Goal: Complete application form

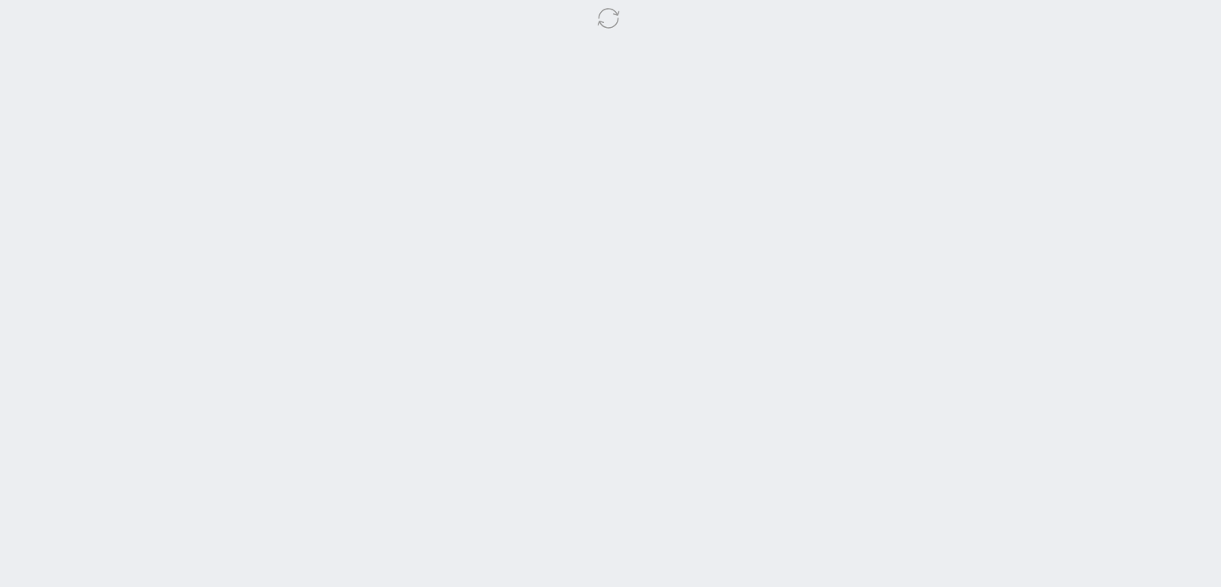
click at [983, 298] on body at bounding box center [610, 293] width 1221 height 587
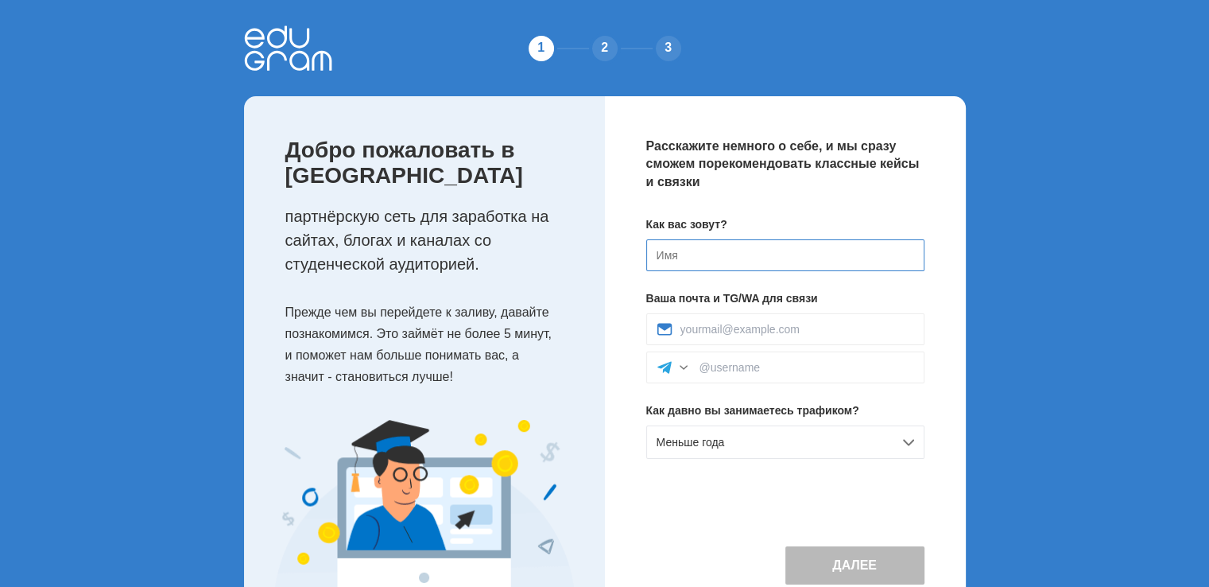
click at [790, 242] on input at bounding box center [785, 255] width 278 height 32
type input "Алексей"
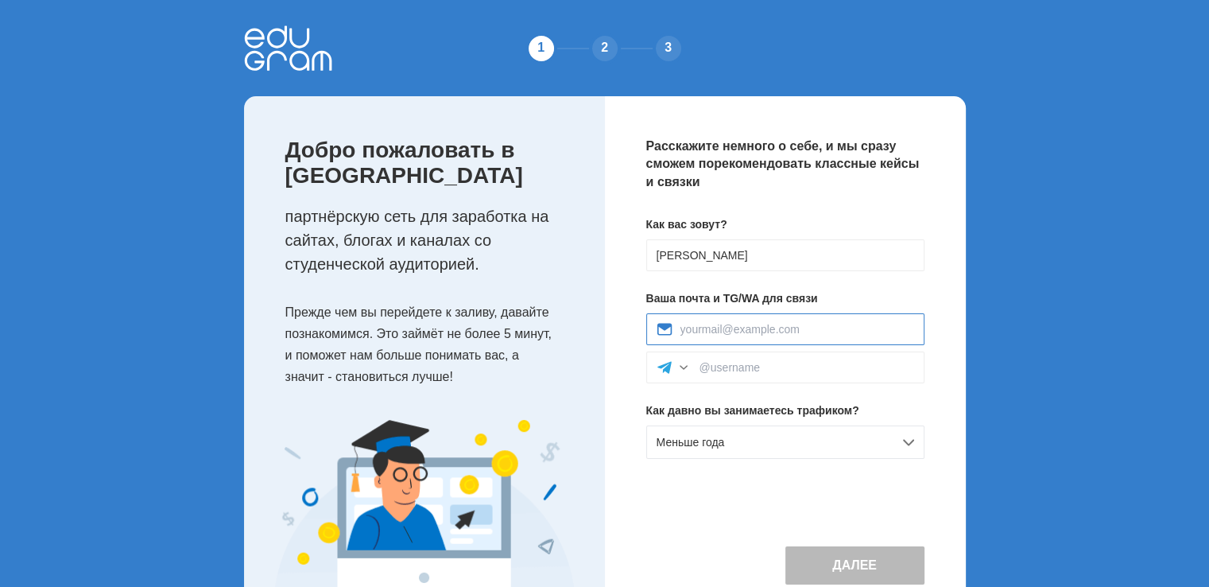
click at [775, 324] on input at bounding box center [797, 329] width 234 height 13
type input "volikman7@gmail.com"
click at [752, 359] on div at bounding box center [785, 367] width 278 height 32
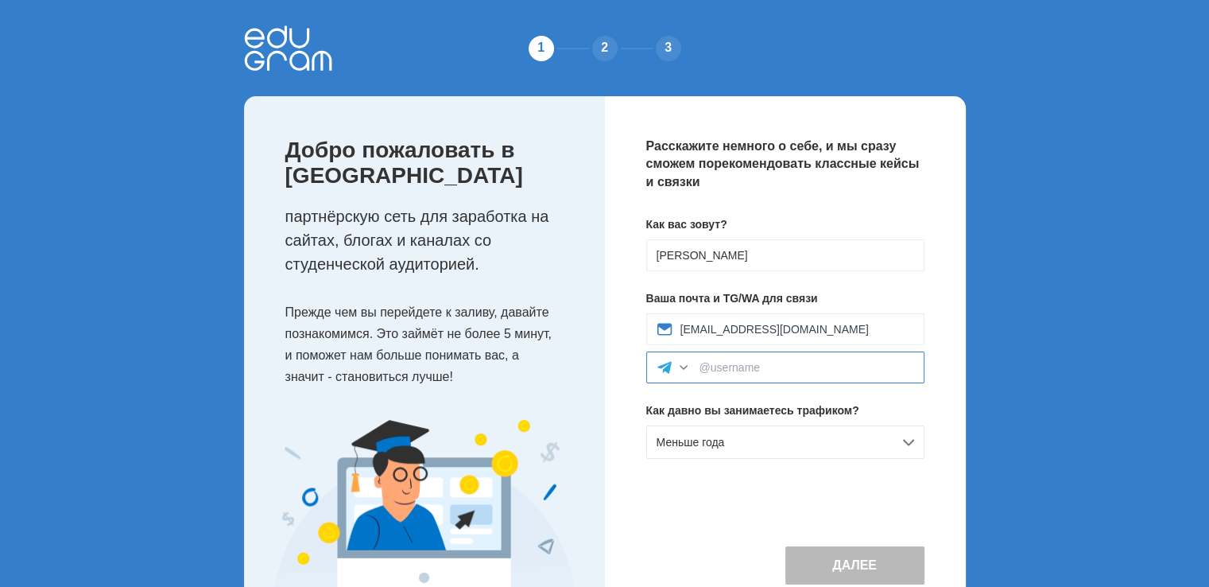
click at [767, 372] on input at bounding box center [806, 367] width 215 height 13
type input "abb_17"
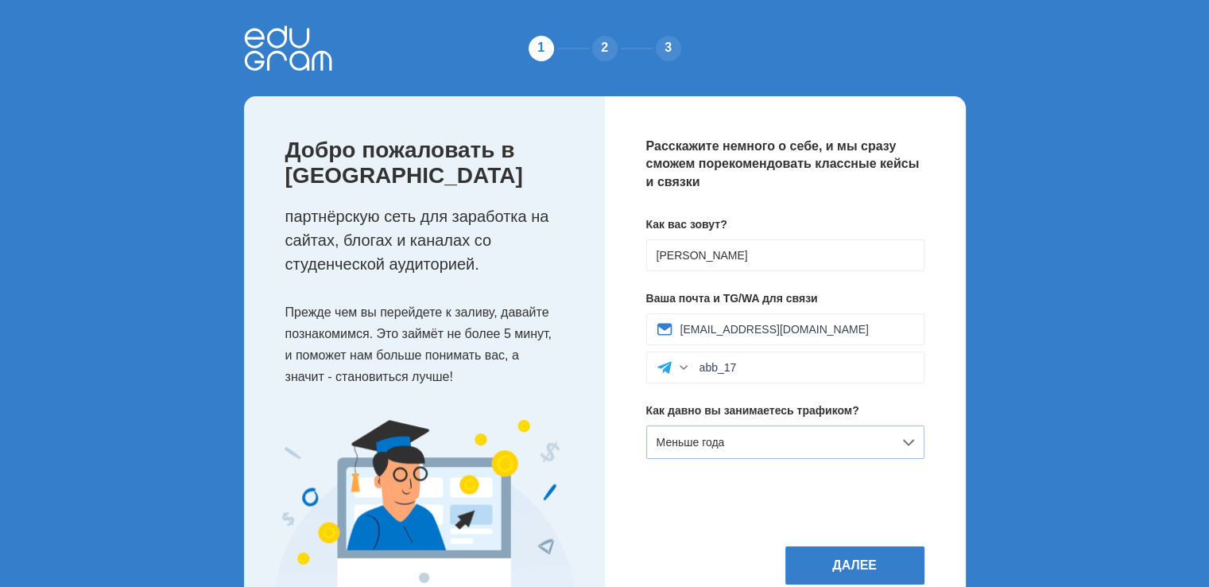
click at [806, 446] on div "Меньше года" at bounding box center [785, 441] width 278 height 33
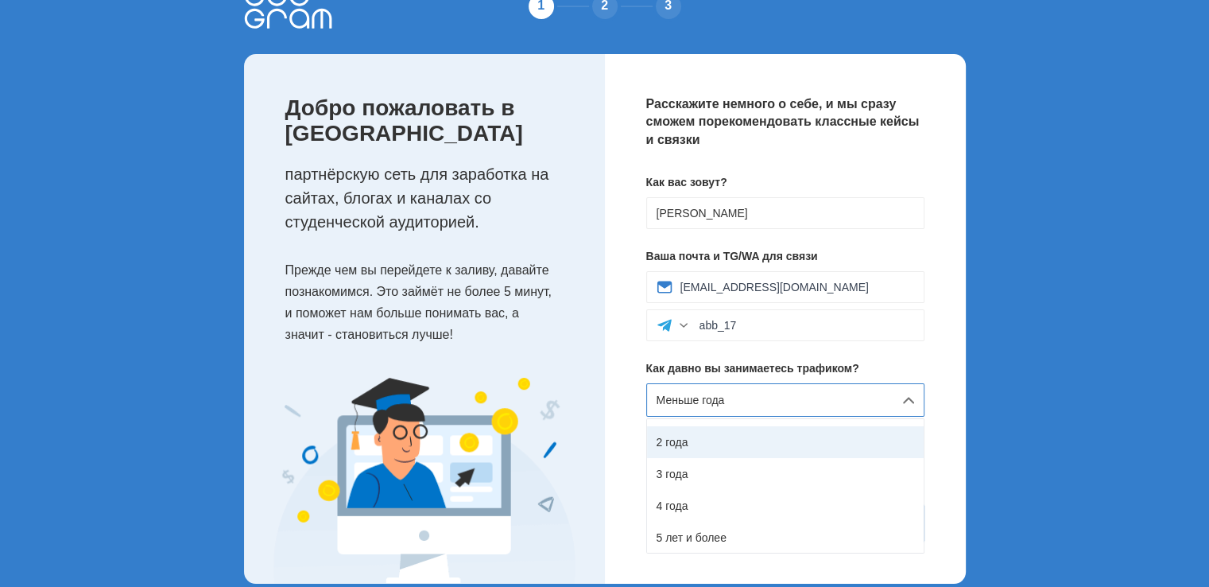
scroll to position [64, 0]
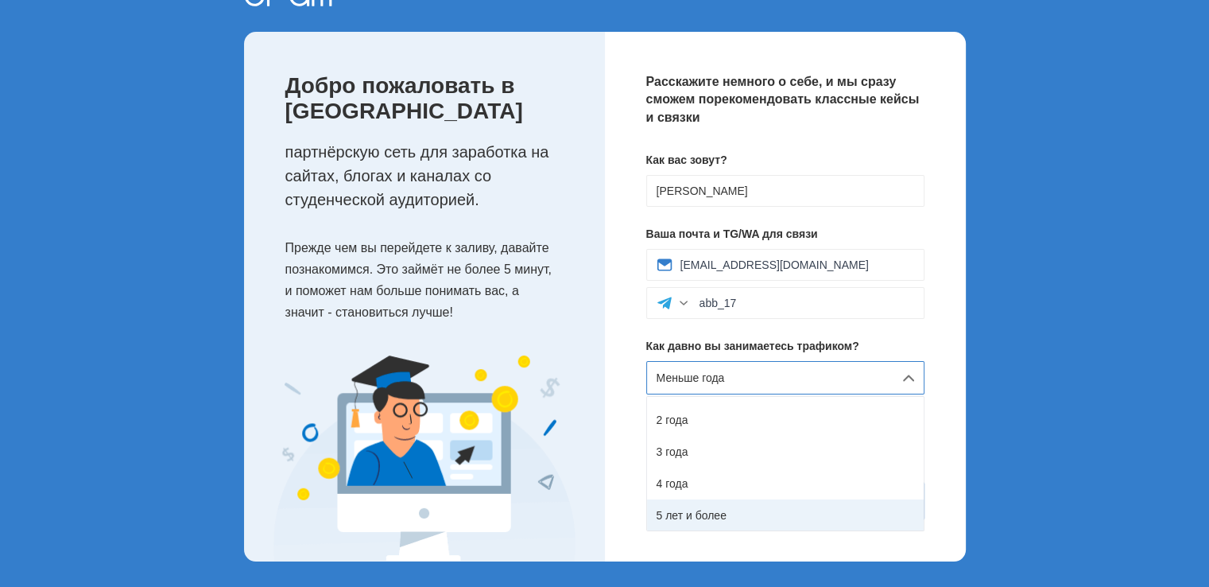
click at [751, 505] on div "5 лет и более" at bounding box center [785, 515] width 277 height 32
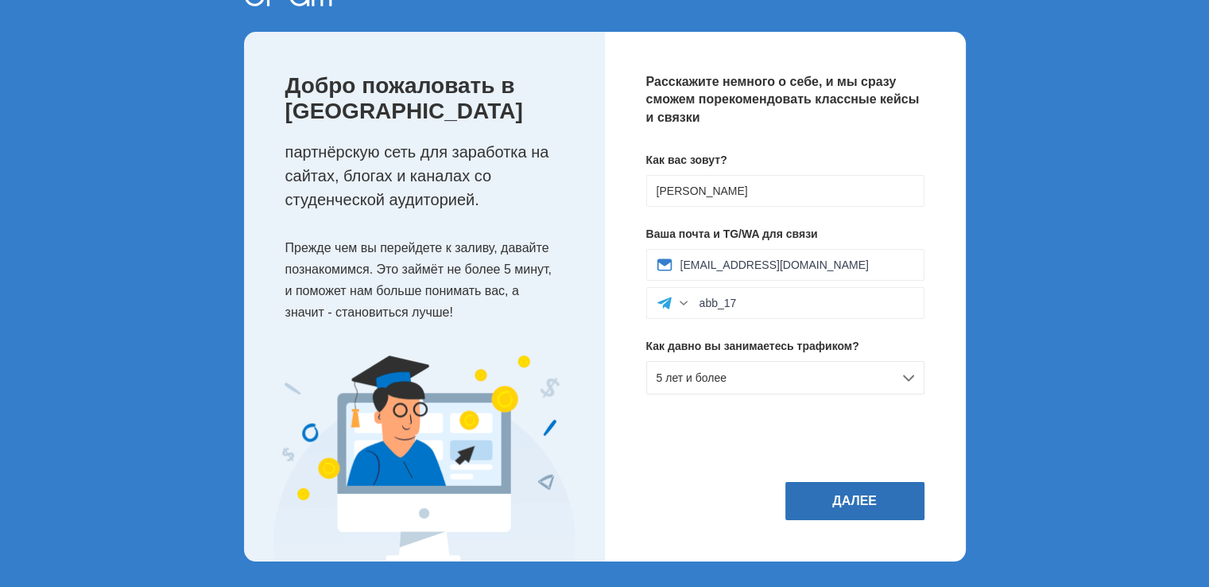
click at [820, 502] on button "Далее" at bounding box center [854, 501] width 139 height 38
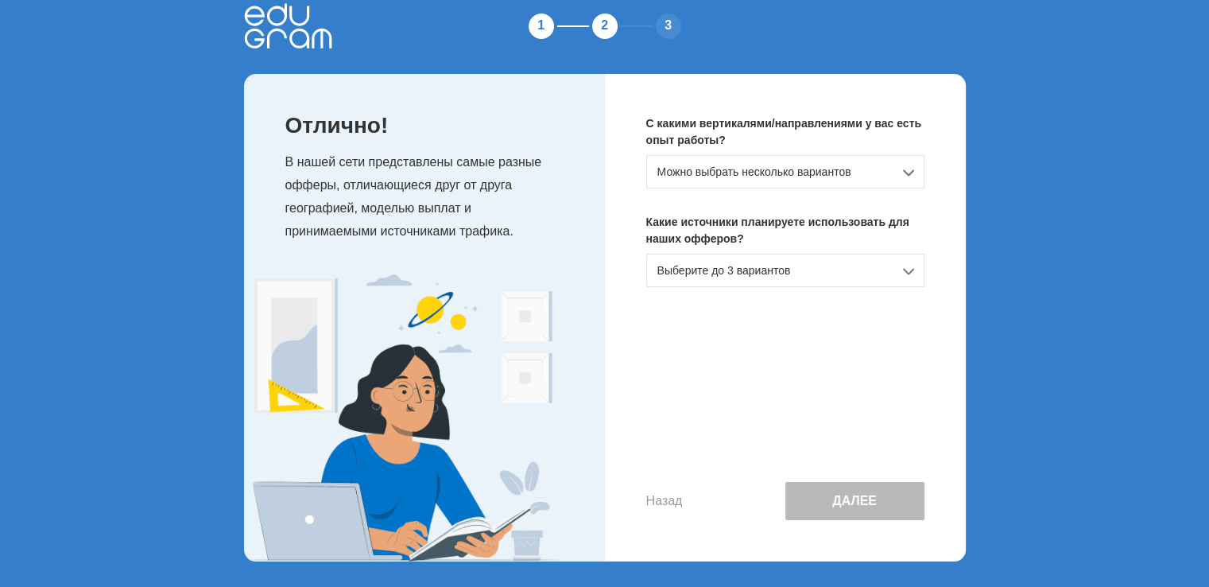
scroll to position [0, 0]
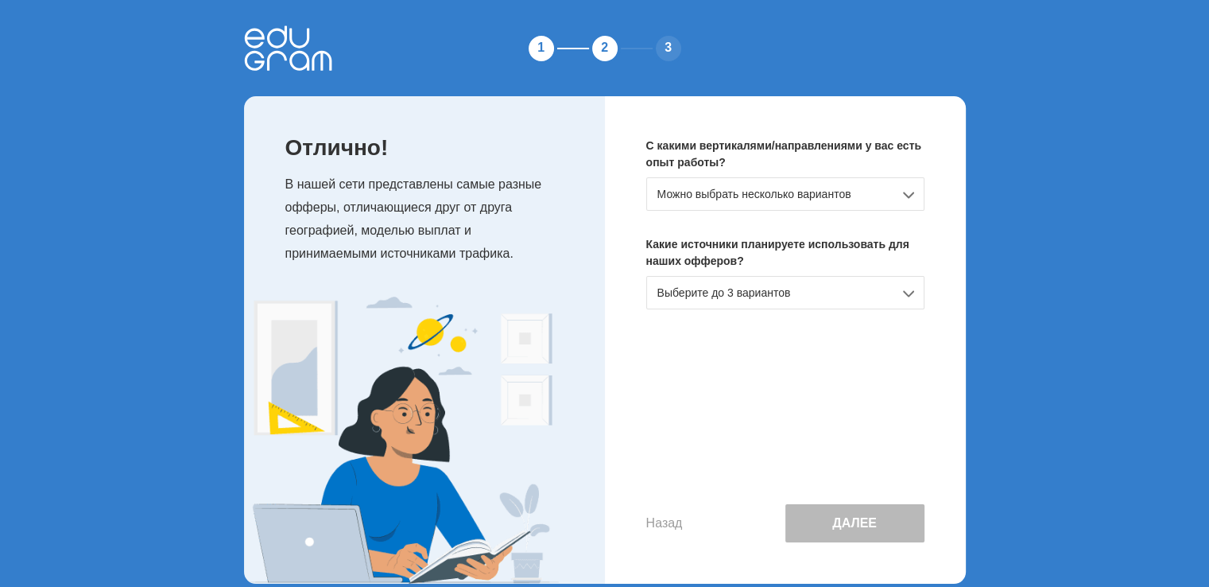
click at [808, 196] on div "Можно выбрать несколько вариантов" at bounding box center [785, 193] width 278 height 33
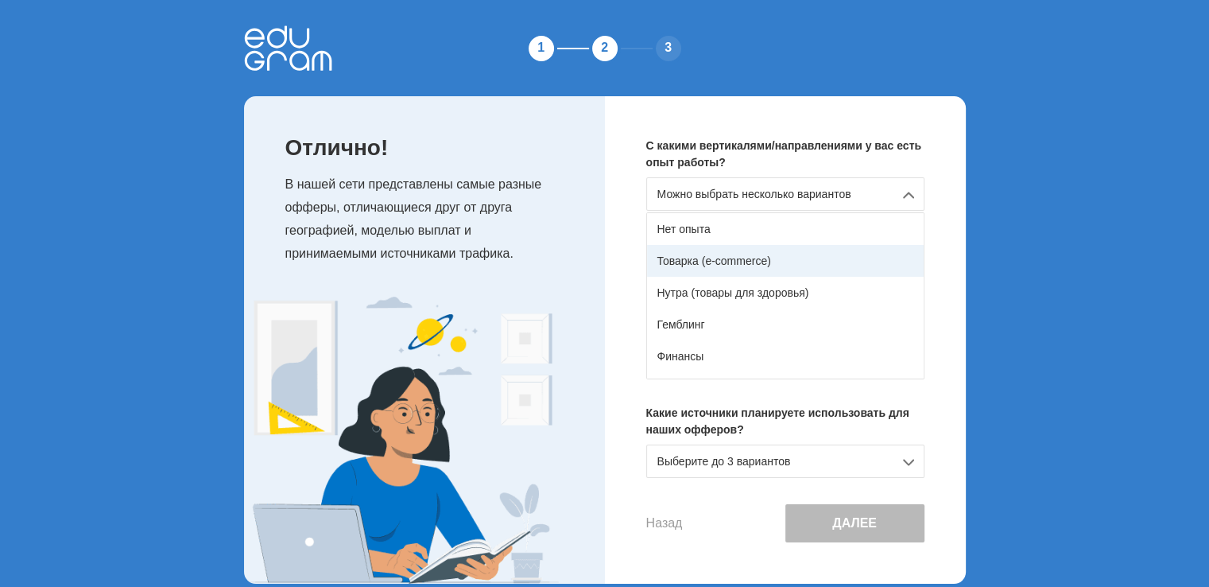
click at [763, 265] on div "Товарка (e-commerce)" at bounding box center [785, 261] width 277 height 32
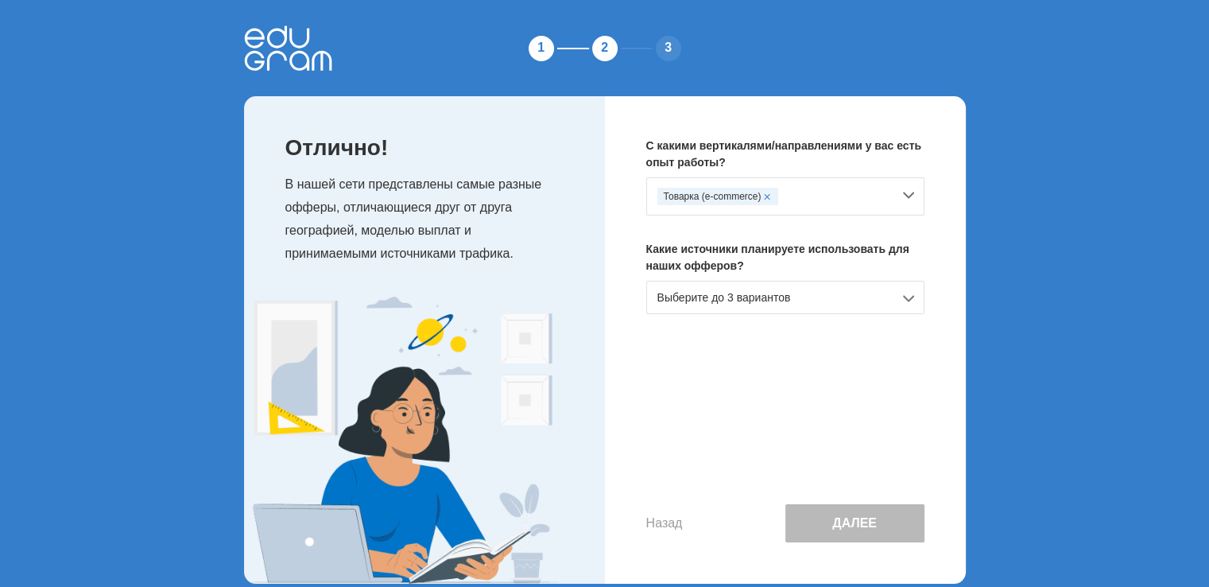
click at [769, 289] on div "Выберите до 3 вариантов" at bounding box center [785, 297] width 278 height 33
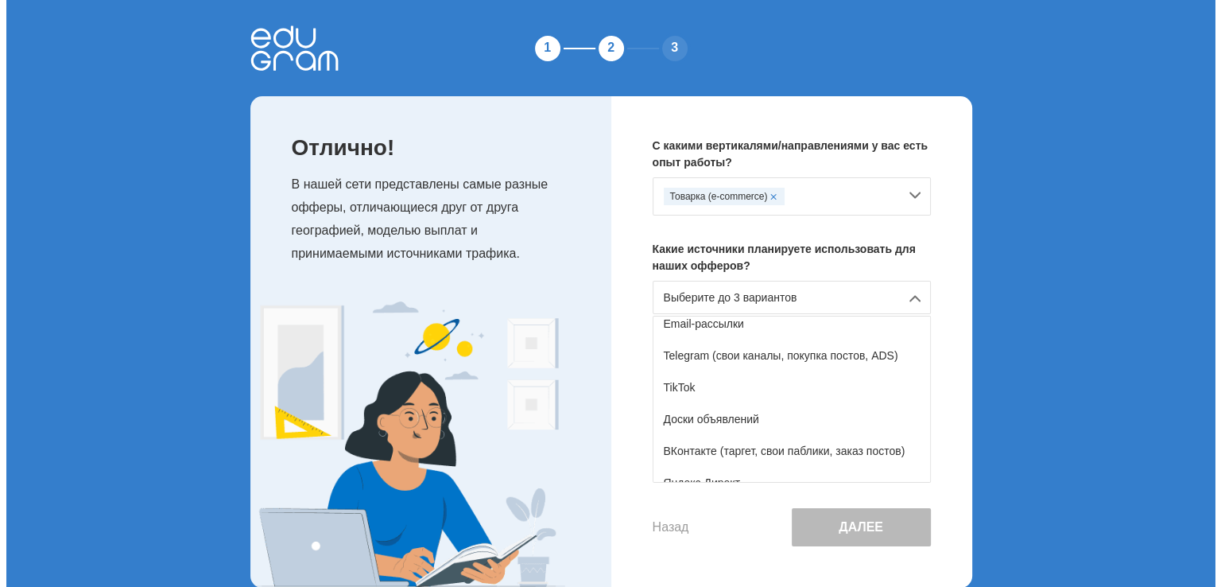
scroll to position [261, 0]
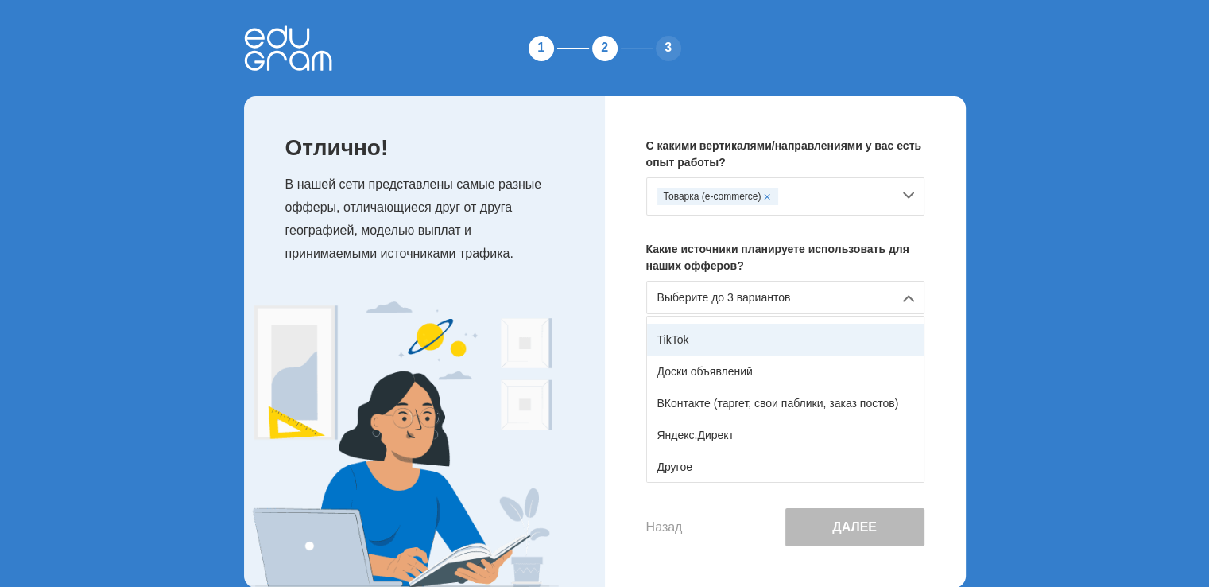
click at [768, 341] on div "TikTok" at bounding box center [785, 339] width 277 height 32
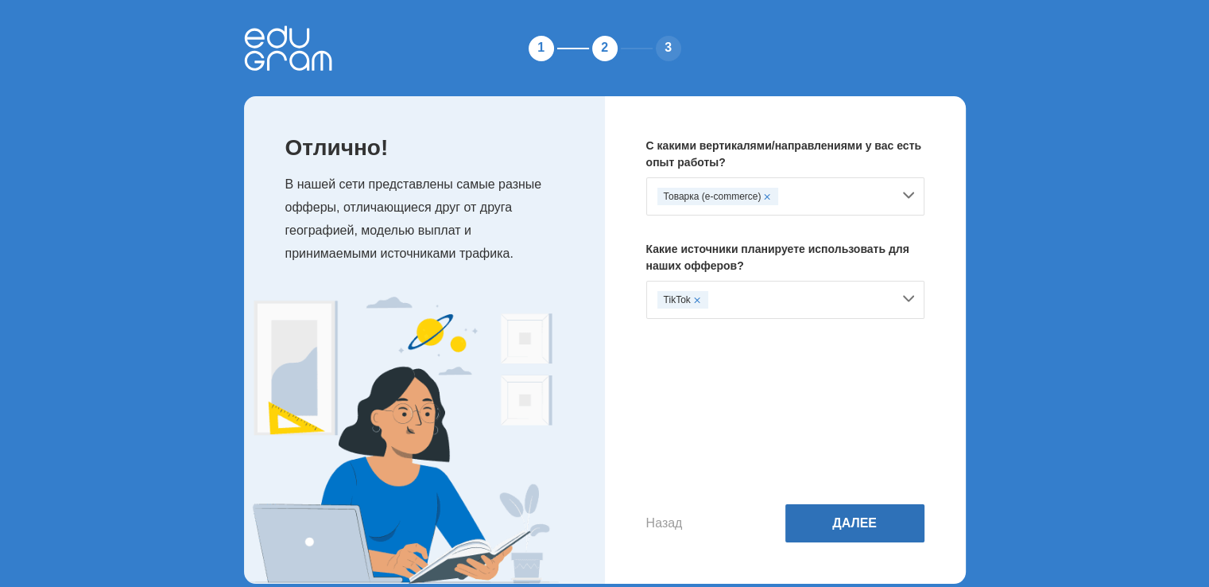
click at [866, 517] on button "Далее" at bounding box center [854, 523] width 139 height 38
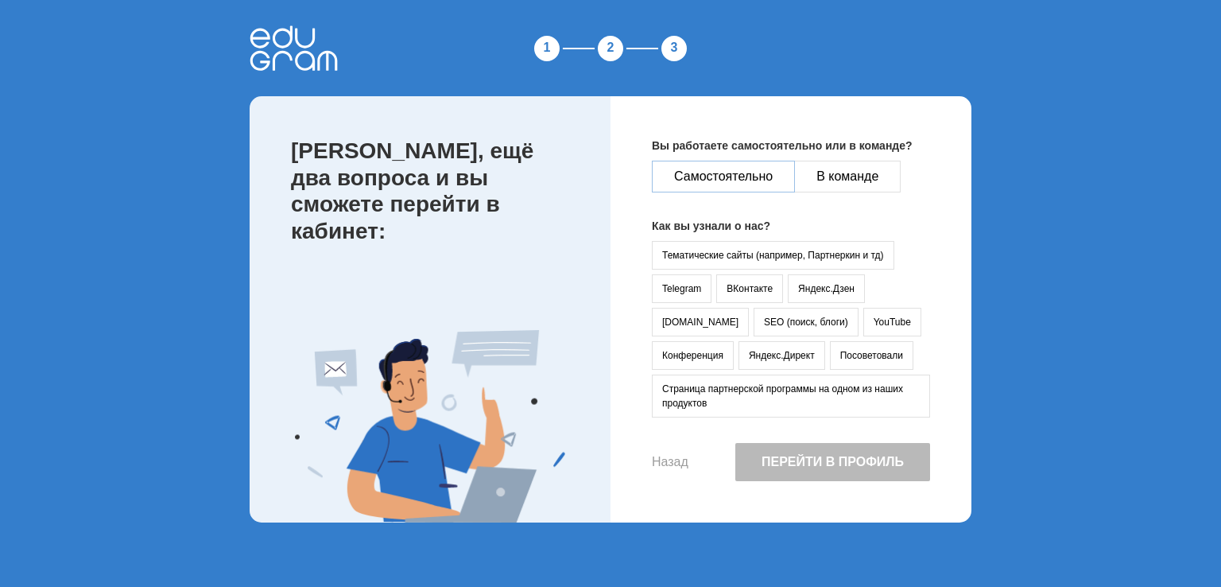
click at [732, 180] on button "Самостоятельно" at bounding box center [723, 177] width 143 height 32
click at [709, 296] on button "Telegram" at bounding box center [682, 288] width 60 height 29
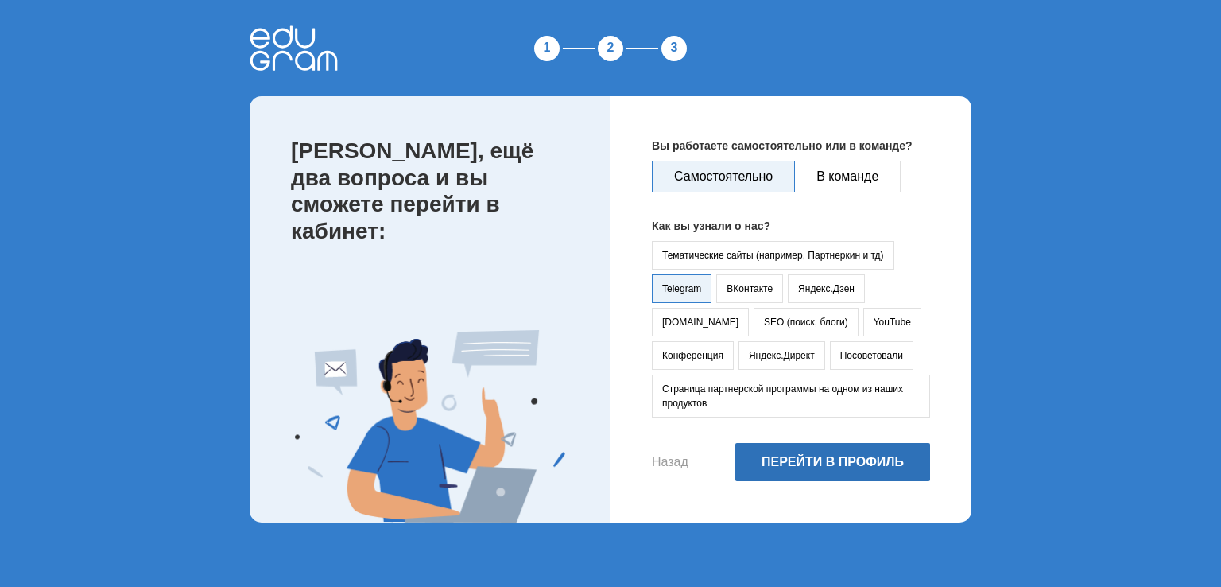
click at [847, 474] on button "Перейти в профиль" at bounding box center [832, 462] width 195 height 38
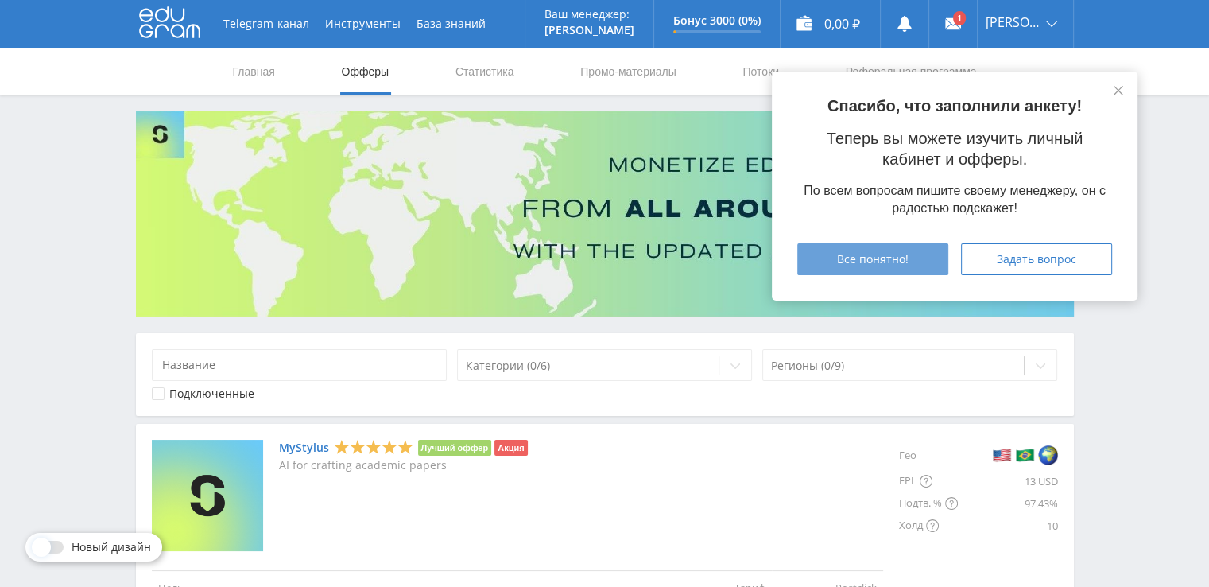
click at [930, 258] on button "Все понятно!" at bounding box center [872, 259] width 151 height 32
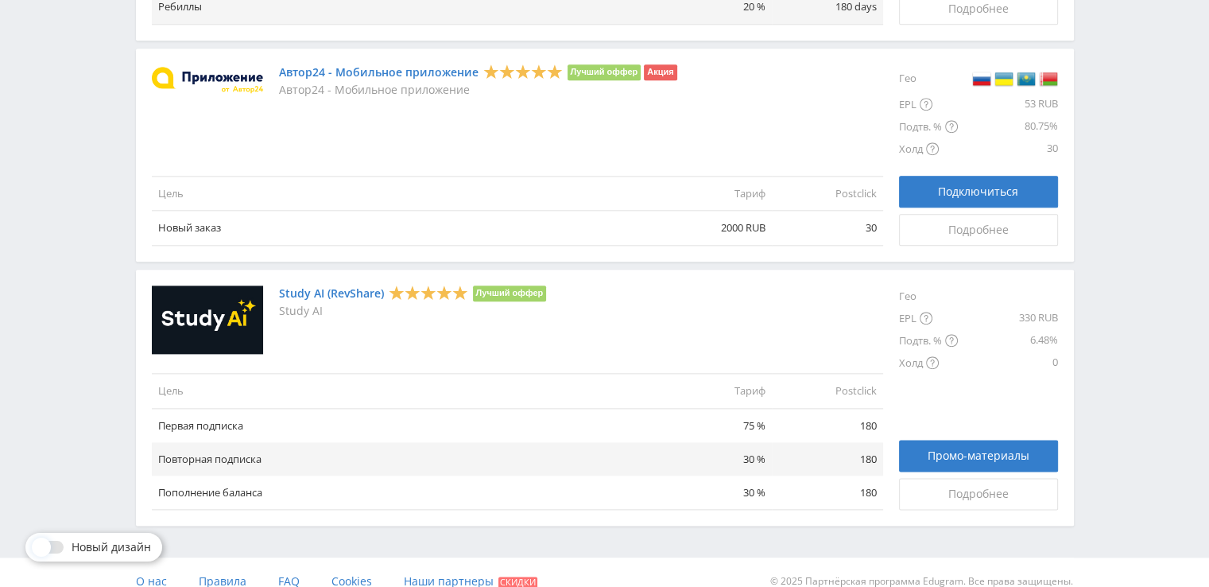
scroll to position [1876, 0]
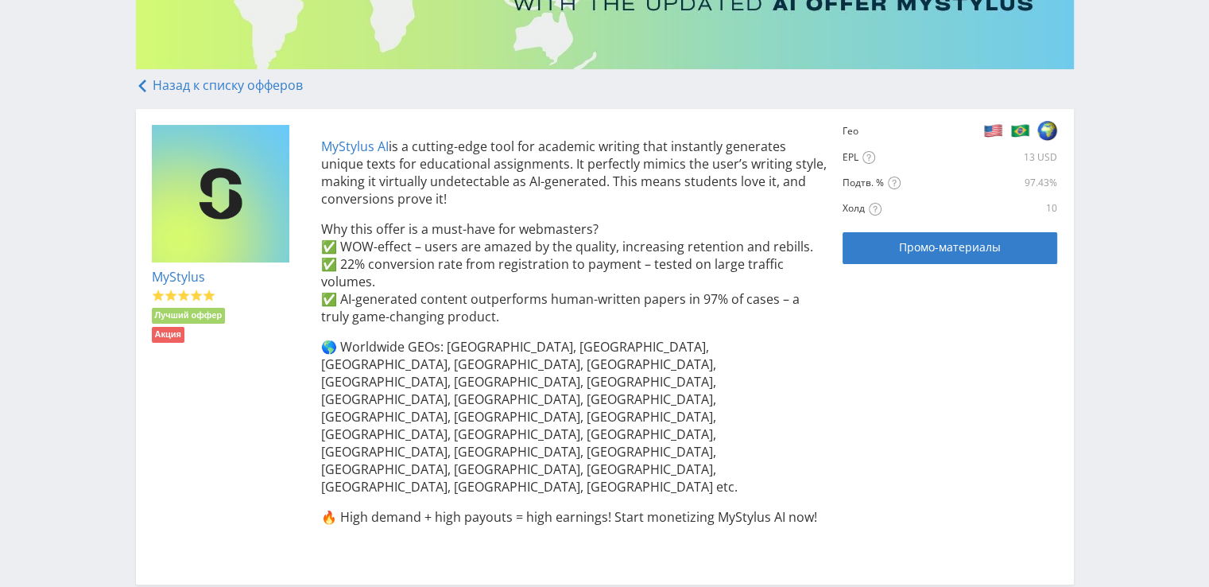
scroll to position [362, 0]
